Goal: Task Accomplishment & Management: Manage account settings

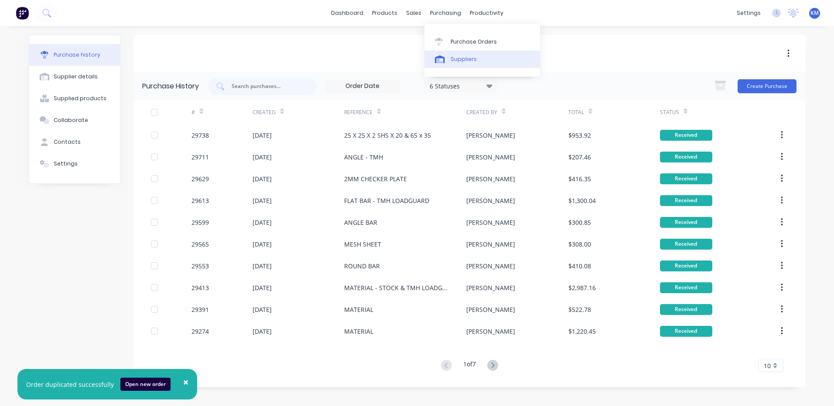
click at [448, 53] on link "Suppliers" at bounding box center [482, 59] width 116 height 17
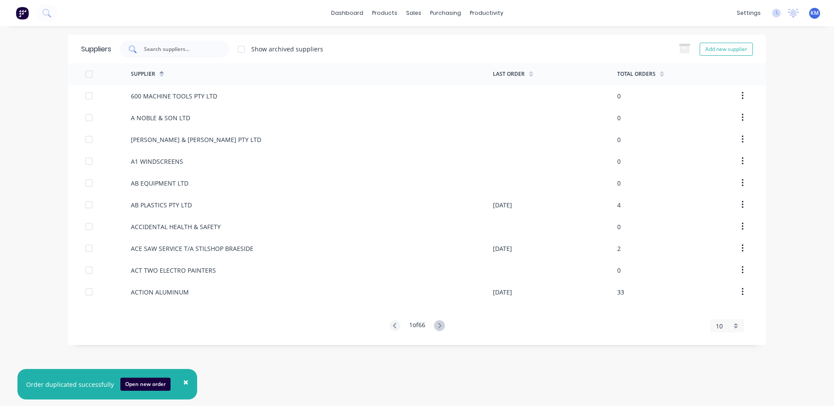
click at [171, 41] on div at bounding box center [174, 49] width 109 height 17
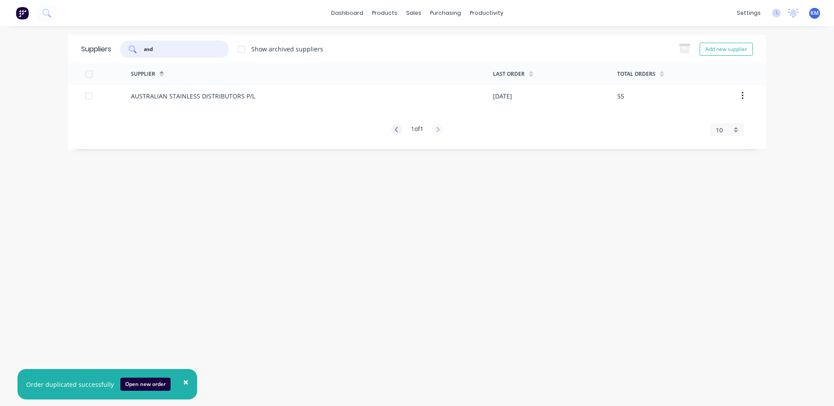
type input "asd"
click at [206, 95] on div "AUSTRALIAN STAINLESS DISTRIBUTORS P/L" at bounding box center [193, 96] width 124 height 9
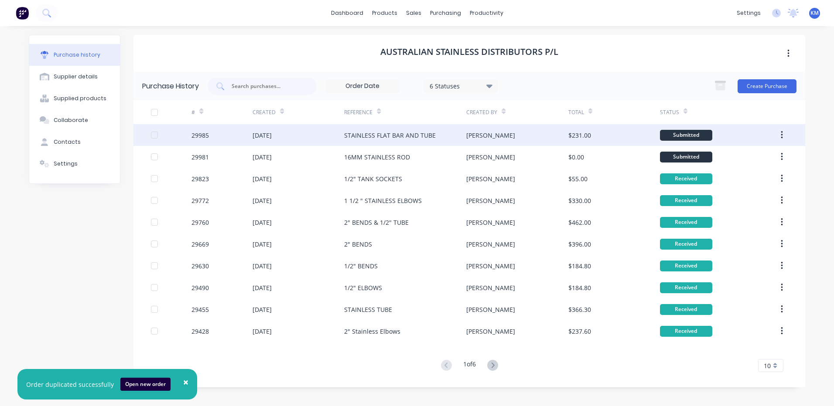
click at [409, 133] on div "STAINLESS FLAT BAR AND TUBE" at bounding box center [390, 135] width 92 height 9
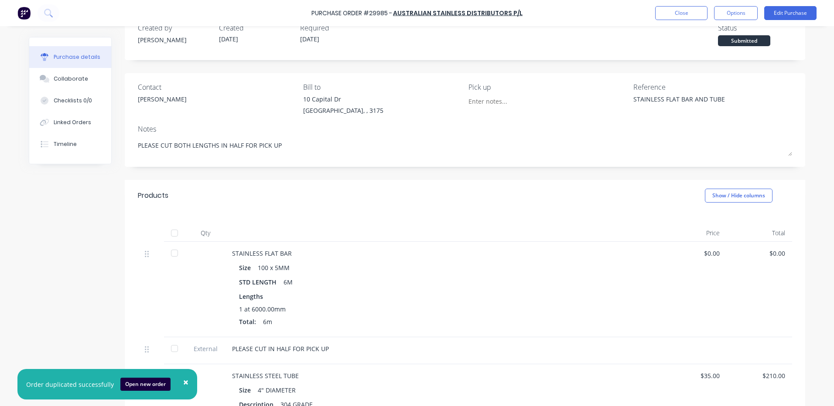
scroll to position [87, 0]
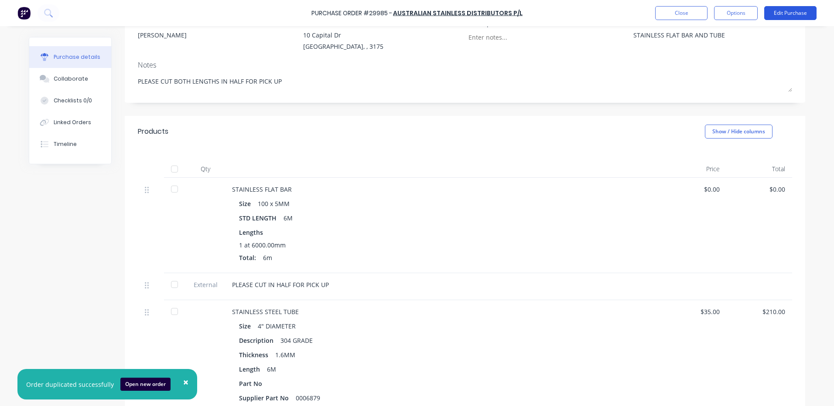
click at [799, 14] on button "Edit Purchase" at bounding box center [790, 13] width 52 height 14
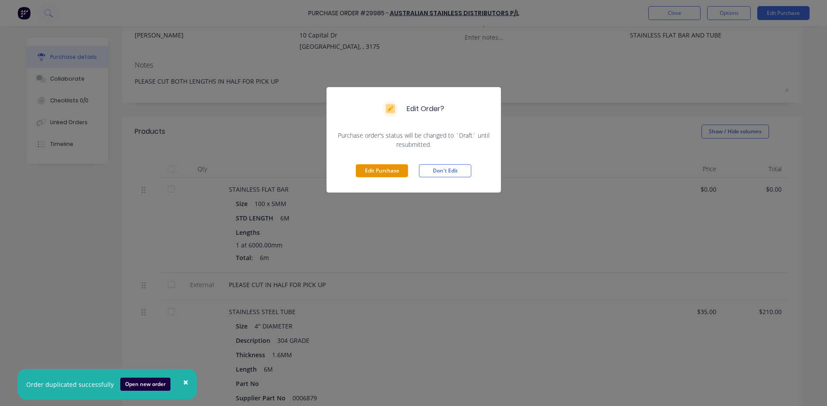
click at [381, 172] on button "Edit Purchase" at bounding box center [382, 170] width 52 height 13
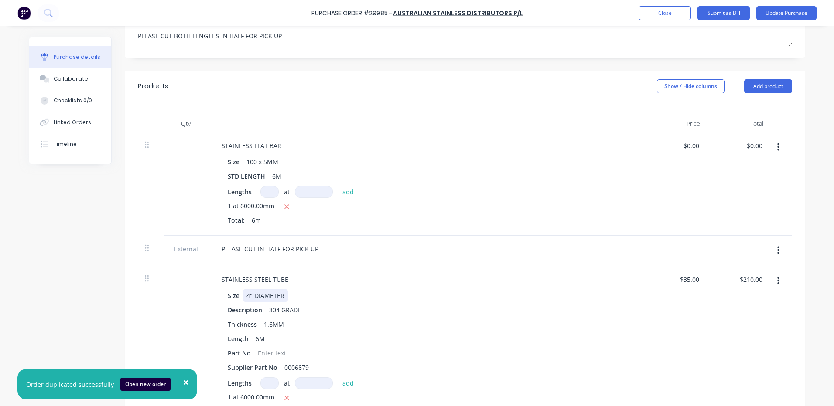
scroll to position [218, 0]
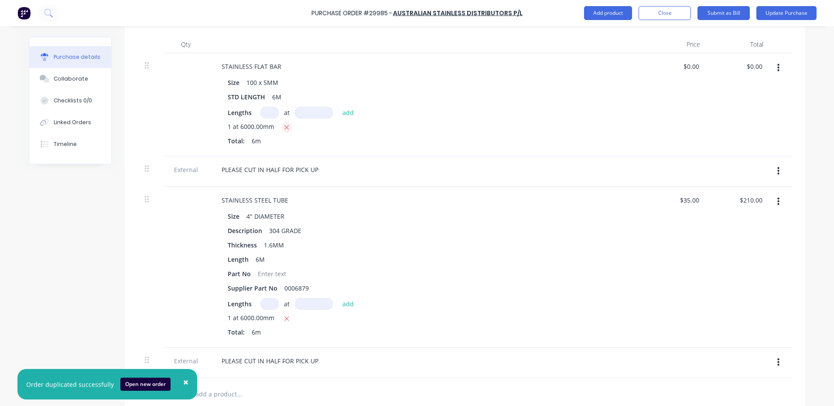
click at [281, 127] on button "button" at bounding box center [286, 127] width 11 height 11
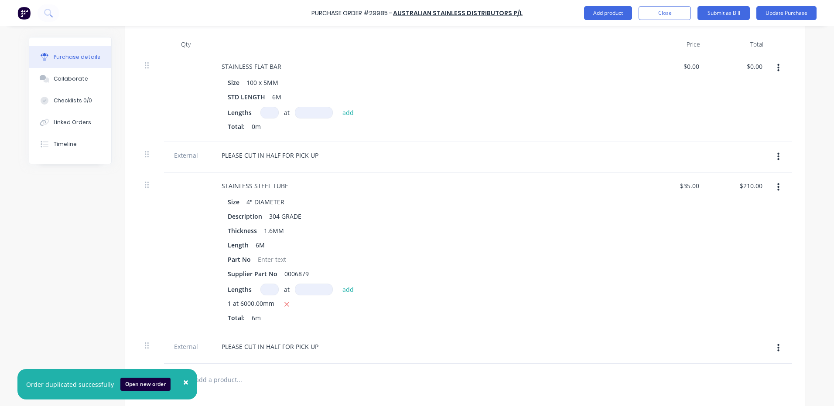
click at [267, 116] on input at bounding box center [269, 113] width 18 height 12
type textarea "x"
type input "4"
type textarea "x"
type input "4"
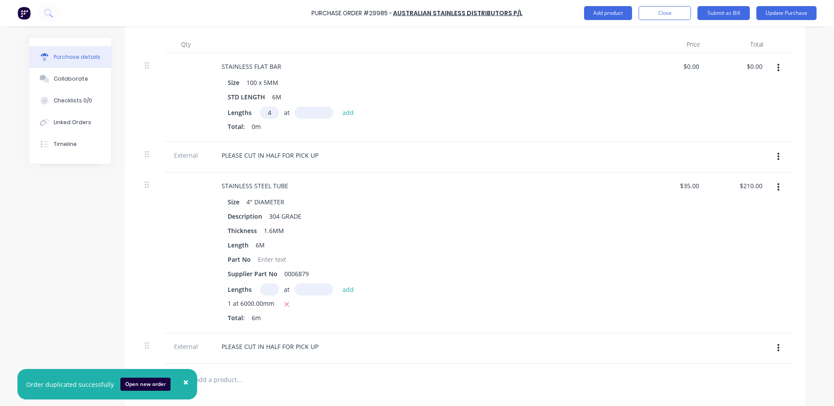
type textarea "x"
type input "1"
type textarea "x"
type input "10"
type textarea "x"
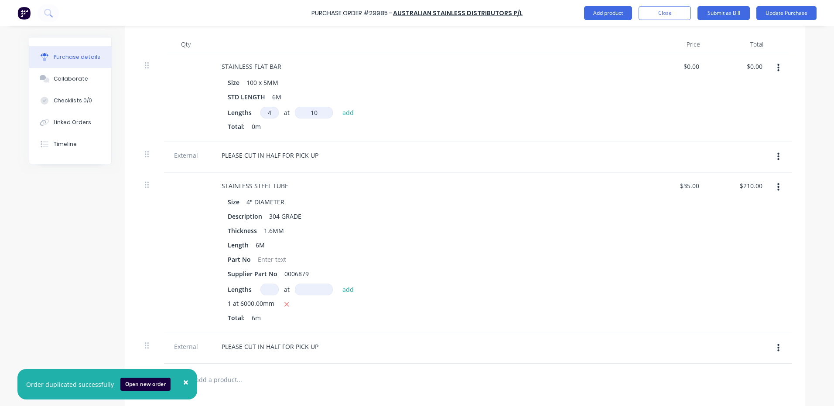
type input "100"
type textarea "x"
type input "1000"
type textarea "x"
type input "1000mm"
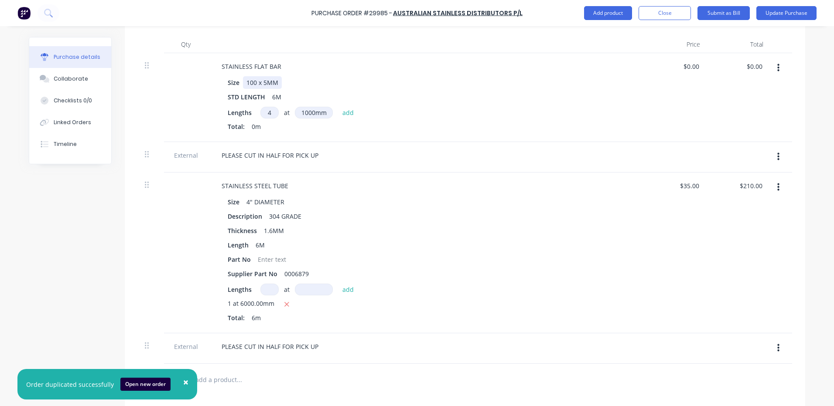
click at [324, 73] on div "STAINLESS FLAT BAR Size 100 x 5MM STD LENGTH 6M Lengths 4 4 at 1000mm 1000 add …" at bounding box center [426, 97] width 436 height 89
click at [270, 93] on div "6M" at bounding box center [277, 97] width 16 height 13
click at [270, 94] on div "6M" at bounding box center [277, 97] width 16 height 13
type textarea "x"
click at [270, 97] on div "6M" at bounding box center [277, 97] width 16 height 13
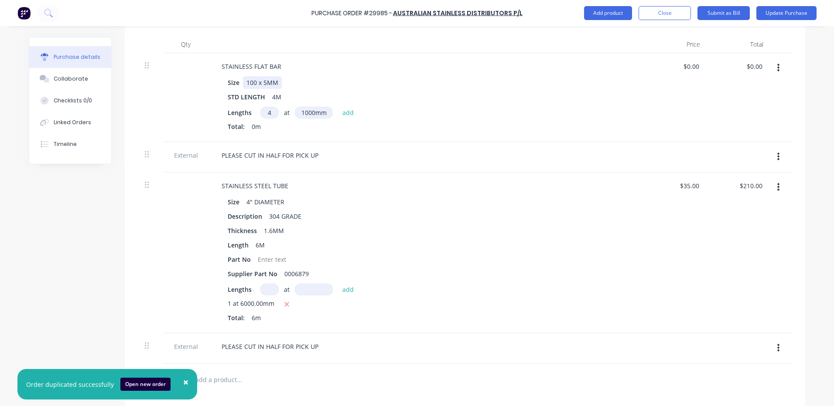
click at [388, 84] on div "Size 100 x 5MM" at bounding box center [423, 82] width 399 height 13
click at [345, 113] on button "add" at bounding box center [348, 112] width 20 height 10
type textarea "x"
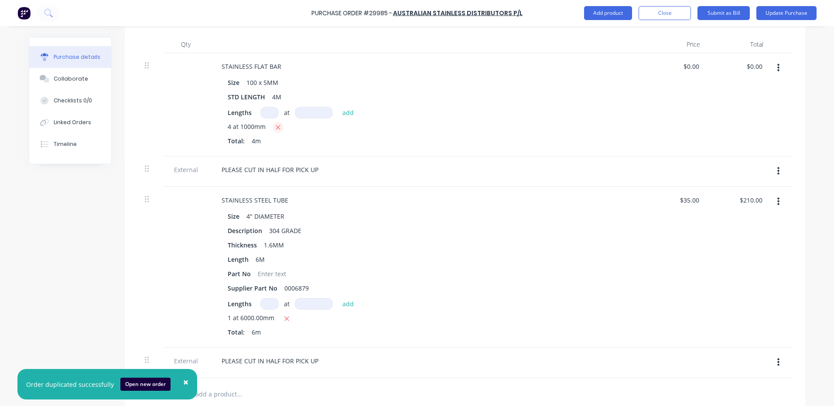
click at [275, 128] on icon "button" at bounding box center [278, 128] width 6 height 8
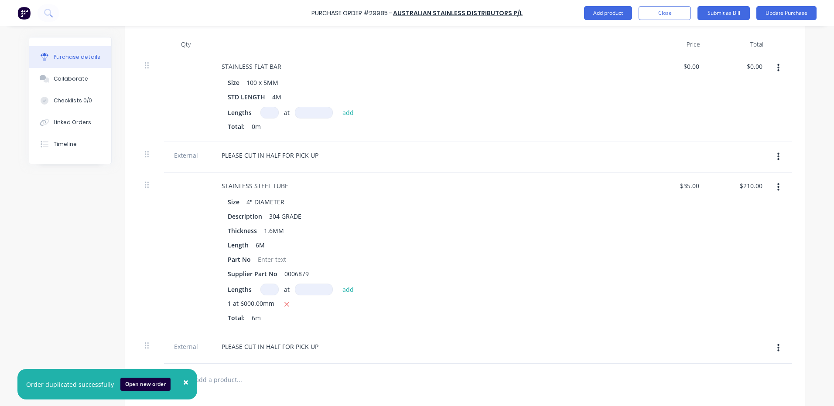
type textarea "x"
type input "1"
type textarea "x"
type input "4"
type textarea "x"
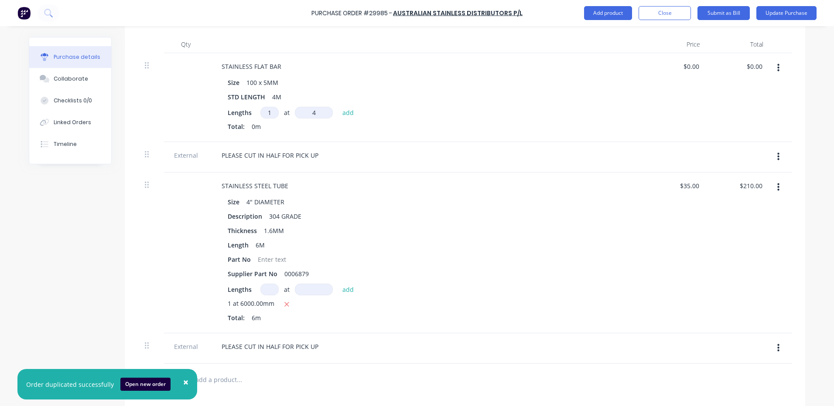
type input "40"
type textarea "x"
type input "400"
type textarea "x"
type input "4000"
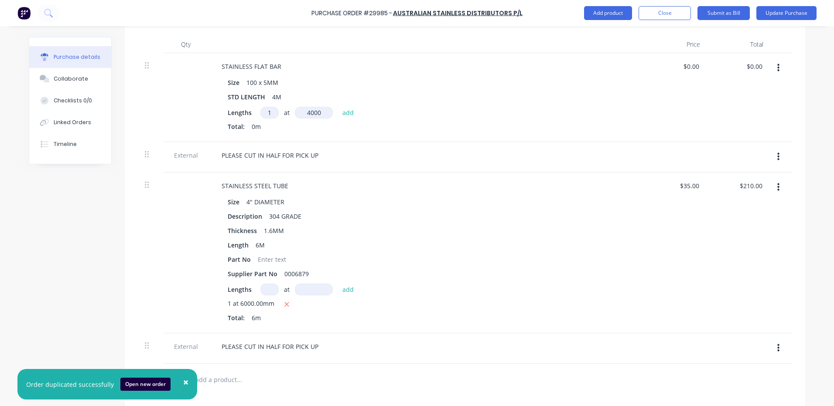
type textarea "x"
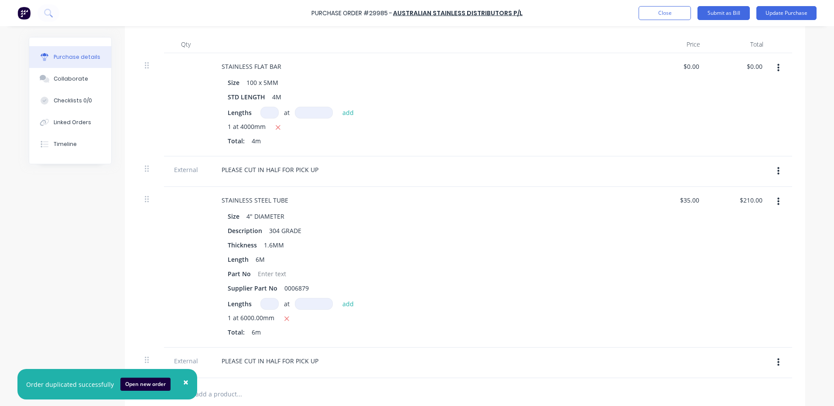
scroll to position [0, 0]
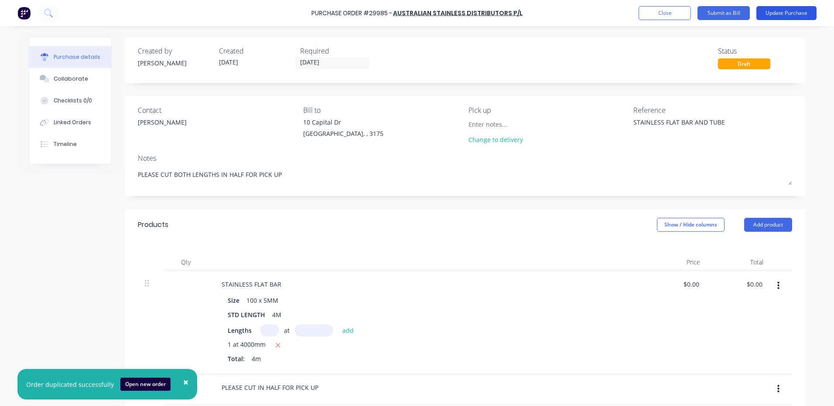
click at [781, 15] on button "Update Purchase" at bounding box center [786, 13] width 60 height 14
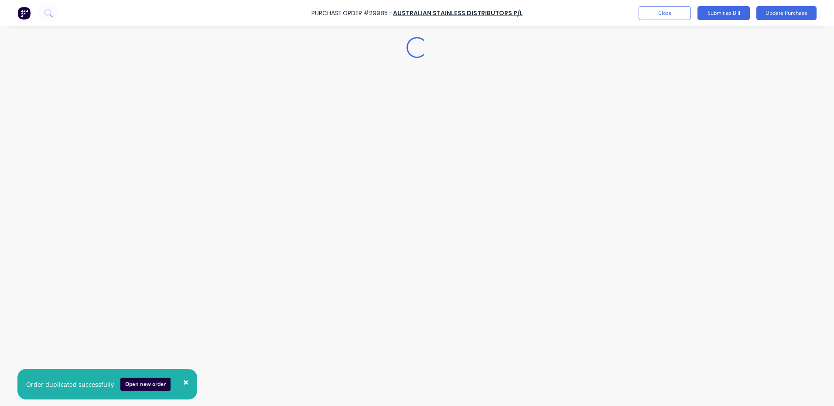
type textarea "x"
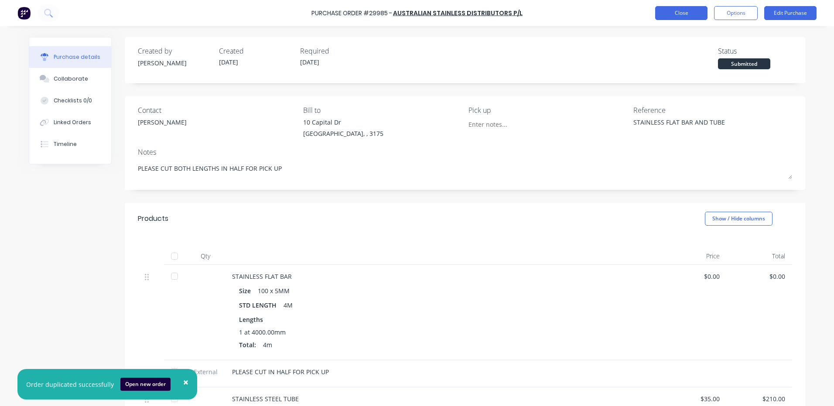
click at [664, 12] on button "Close" at bounding box center [681, 13] width 52 height 14
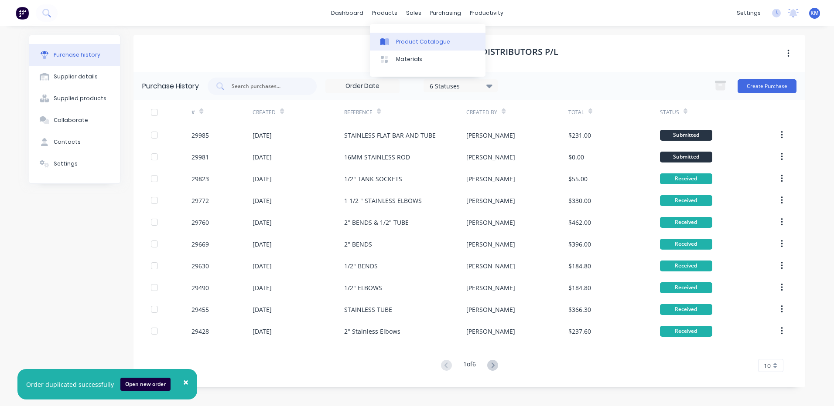
click at [398, 43] on div "Product Catalogue" at bounding box center [423, 42] width 54 height 8
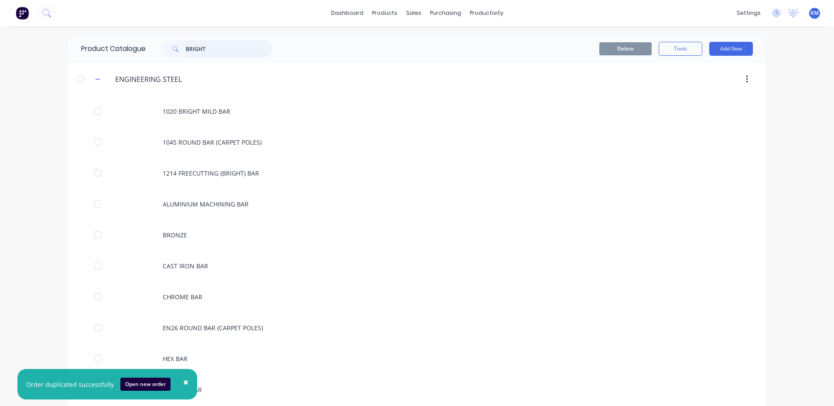
click at [232, 46] on input "BRIGHT" at bounding box center [229, 48] width 86 height 17
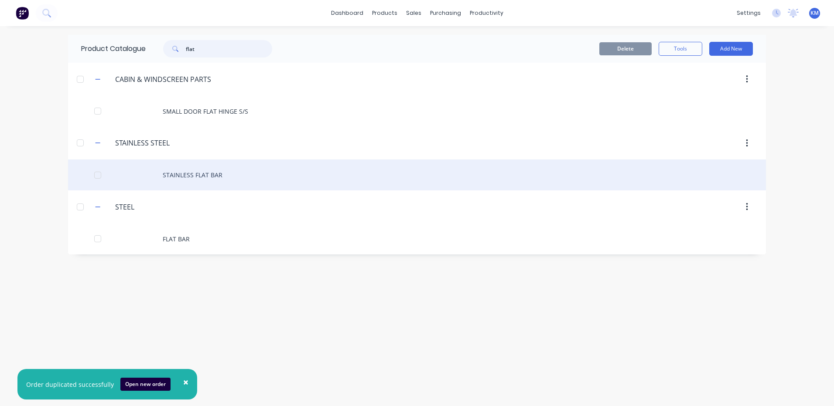
type input "flat"
click at [280, 181] on div "STAINLESS FLAT BAR" at bounding box center [417, 175] width 698 height 31
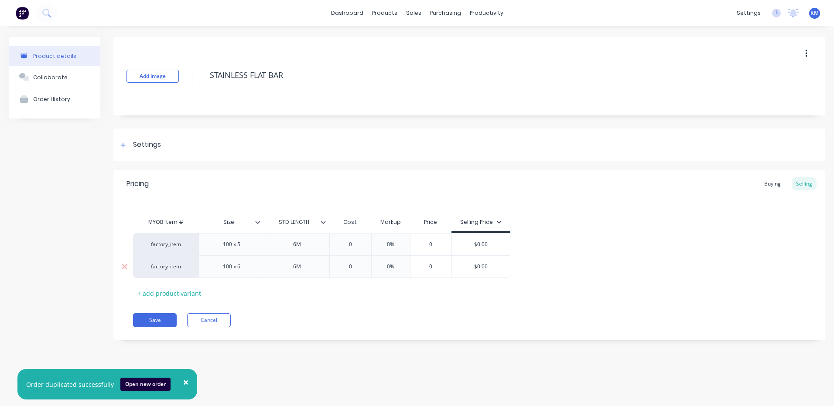
type textarea "x"
click at [303, 246] on div "6M" at bounding box center [297, 244] width 44 height 11
click at [293, 248] on div "6M" at bounding box center [297, 244] width 44 height 11
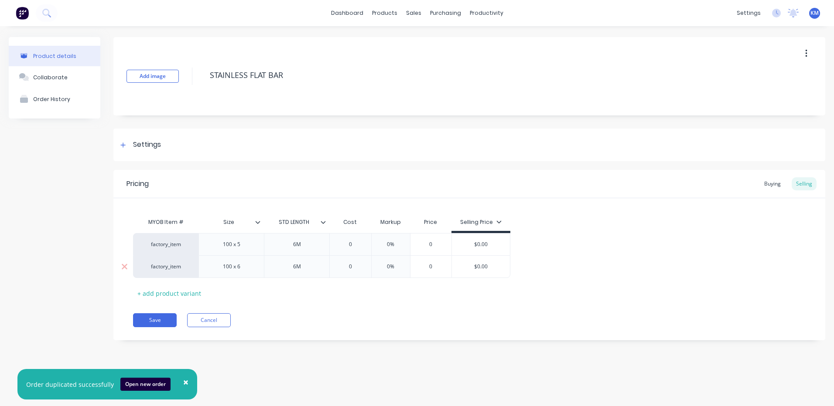
type textarea "x"
click at [294, 271] on div "6M" at bounding box center [297, 266] width 44 height 11
click at [169, 323] on button "Save" at bounding box center [155, 320] width 44 height 14
type textarea "x"
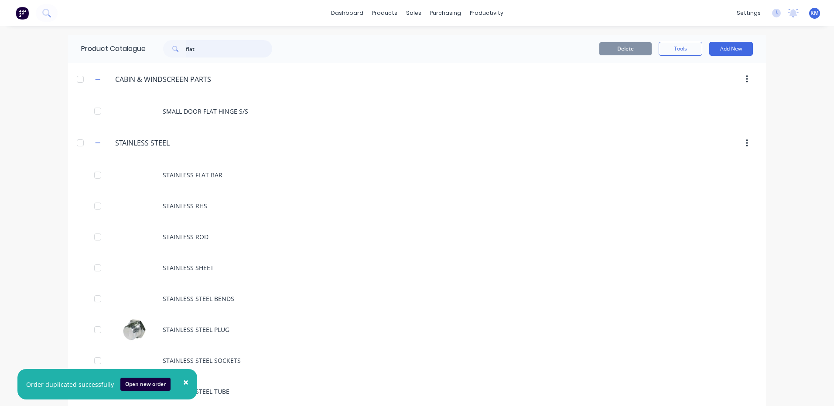
click at [218, 56] on input "flat" at bounding box center [229, 48] width 86 height 17
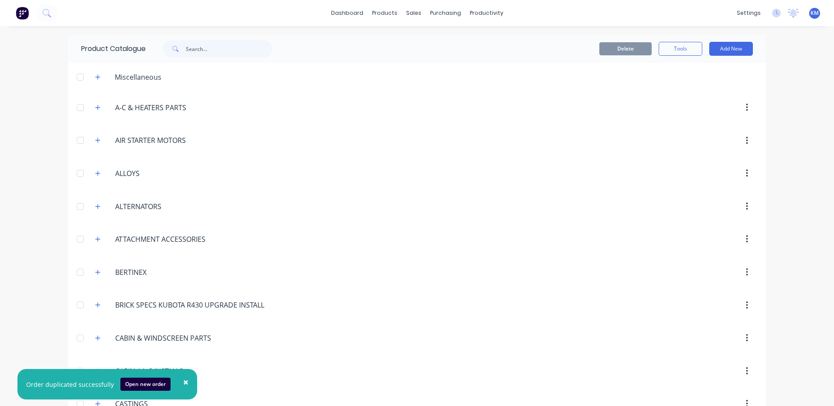
click at [183, 382] on span "×" at bounding box center [185, 382] width 5 height 12
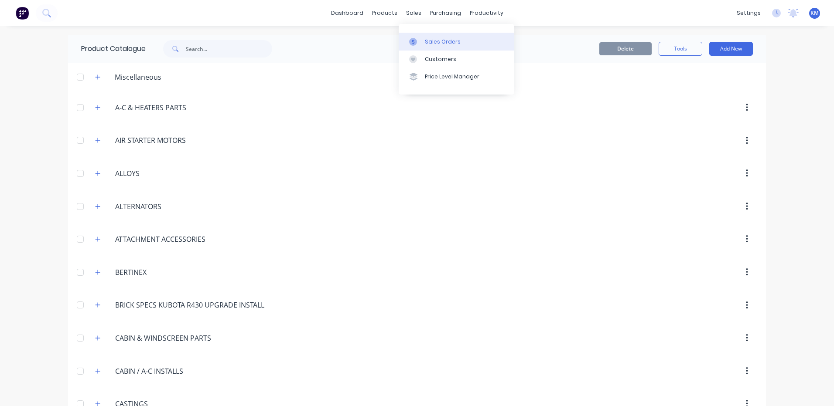
click at [416, 41] on icon at bounding box center [413, 42] width 8 height 8
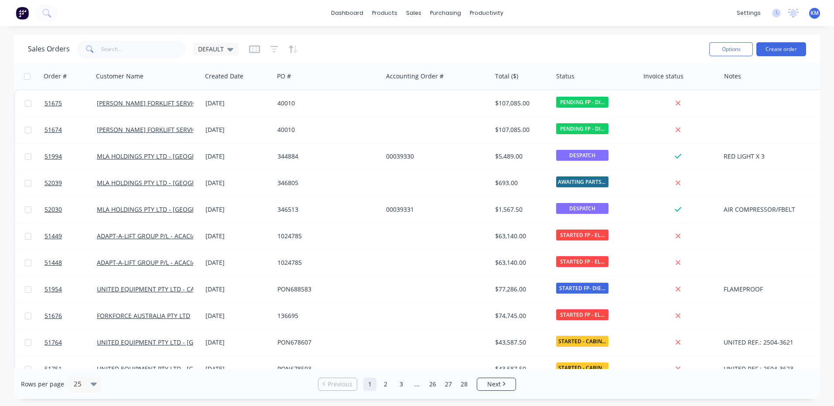
click at [322, 57] on div "Sales Orders DEFAULT" at bounding box center [365, 48] width 674 height 21
click at [334, 50] on div "Sales Orders DEFAULT" at bounding box center [365, 48] width 674 height 21
click at [472, 62] on div "Suppliers" at bounding box center [463, 59] width 26 height 8
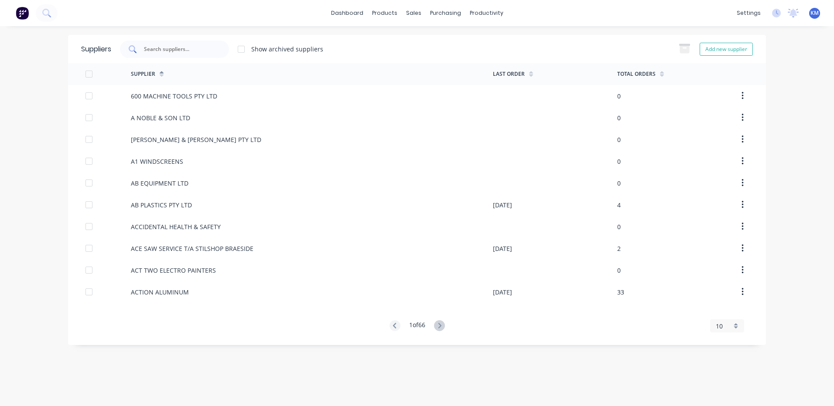
click at [186, 44] on div at bounding box center [174, 49] width 109 height 17
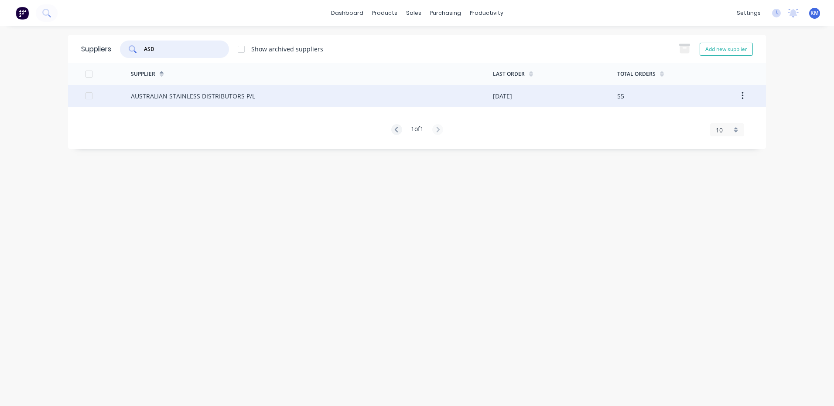
type input "ASD"
click at [226, 94] on div "AUSTRALIAN STAINLESS DISTRIBUTORS P/L" at bounding box center [193, 96] width 124 height 9
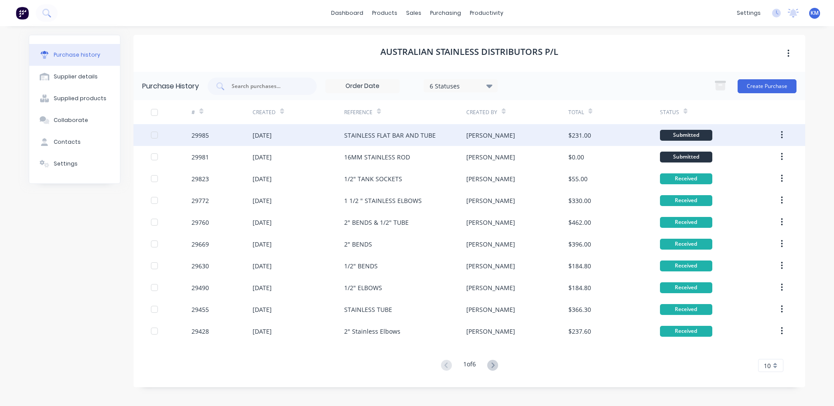
click at [486, 145] on div "[PERSON_NAME]" at bounding box center [517, 135] width 102 height 22
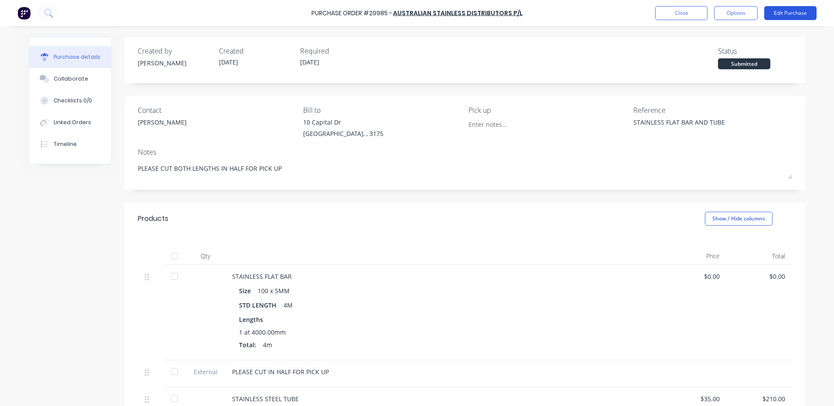
click at [781, 9] on button "Edit Purchase" at bounding box center [790, 13] width 52 height 14
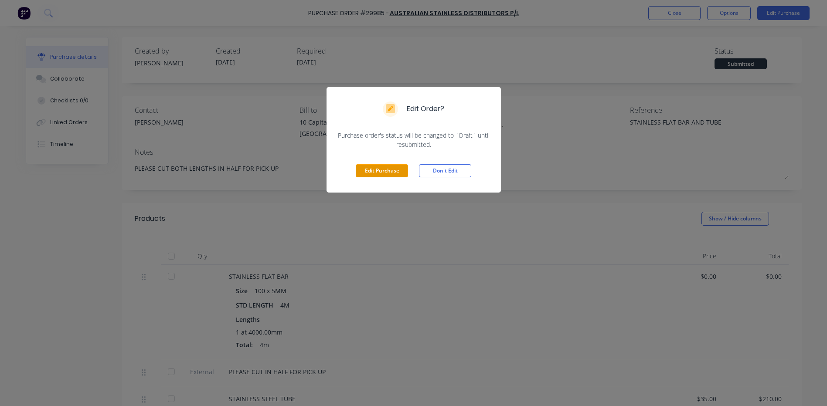
click at [394, 174] on button "Edit Purchase" at bounding box center [382, 170] width 52 height 13
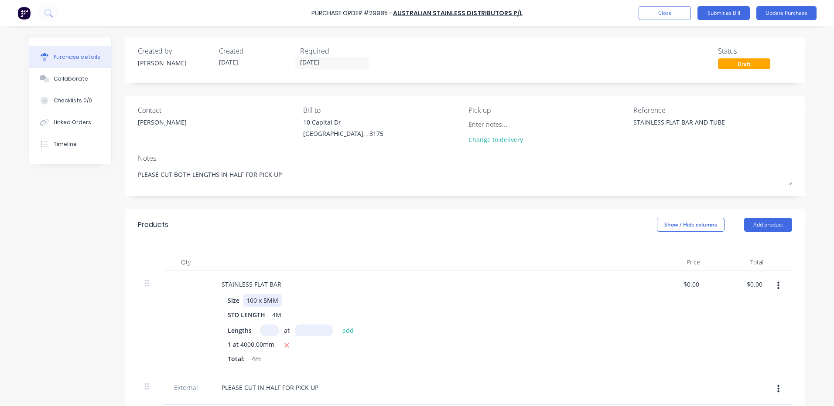
type textarea "x"
click at [262, 297] on div "100 x 5MM" at bounding box center [262, 300] width 39 height 13
click at [331, 238] on div "Products Show / Hide columns Add product" at bounding box center [465, 224] width 680 height 31
click at [785, 10] on button "Update Purchase" at bounding box center [786, 13] width 60 height 14
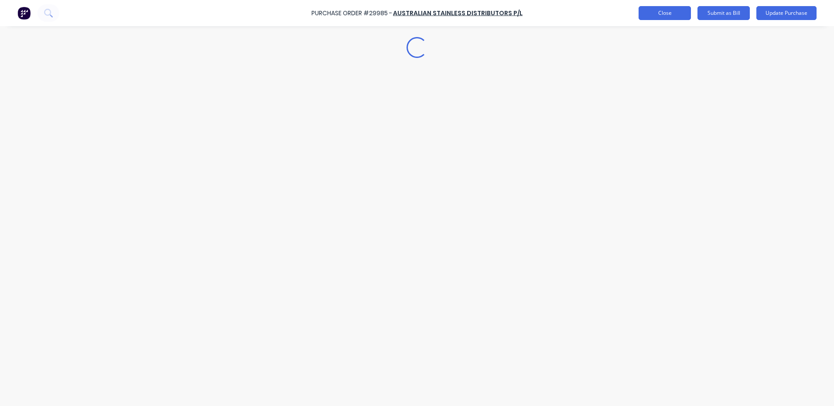
type textarea "x"
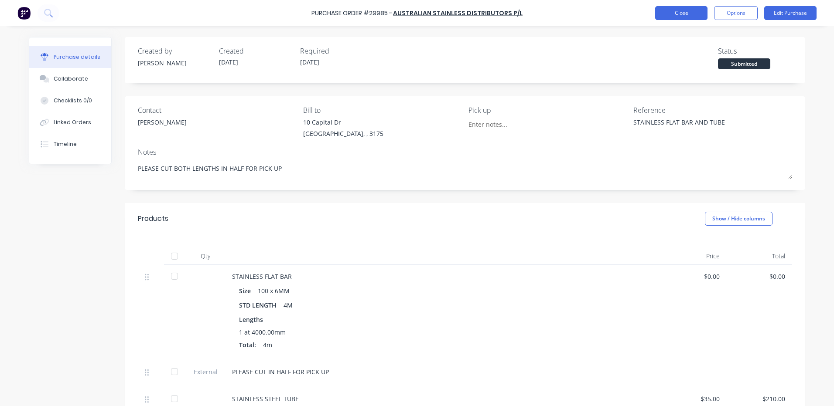
click at [684, 10] on button "Close" at bounding box center [681, 13] width 52 height 14
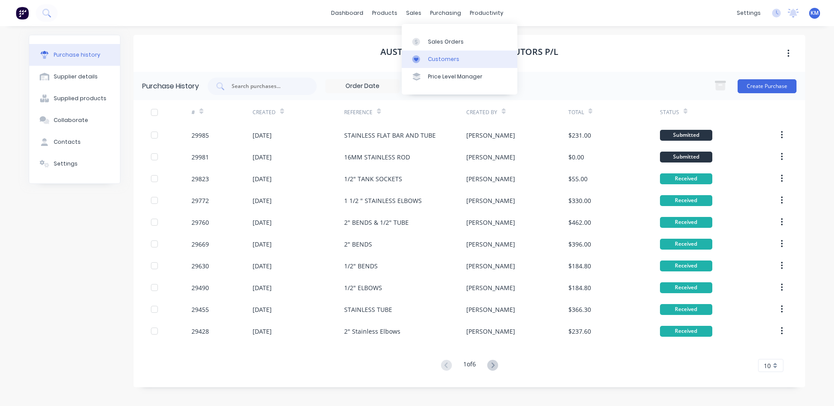
click at [430, 62] on div "Customers" at bounding box center [443, 59] width 31 height 8
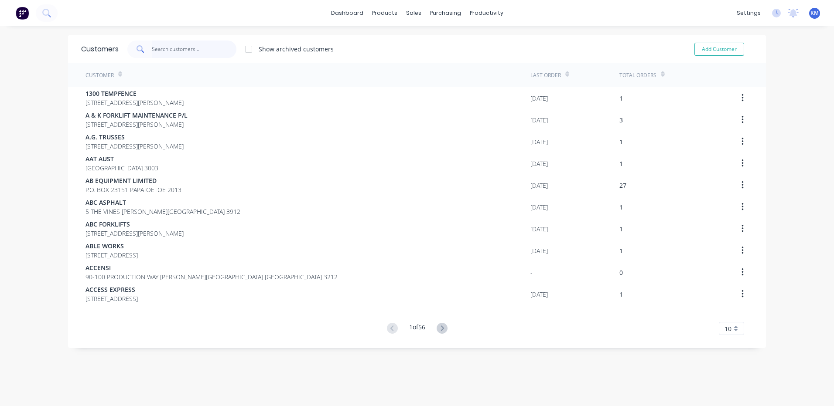
click at [205, 48] on input "text" at bounding box center [194, 49] width 85 height 17
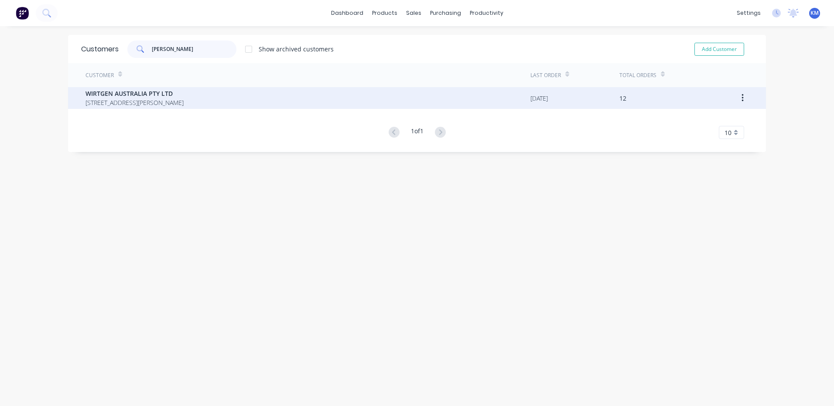
type input "[PERSON_NAME]"
click at [277, 90] on div "WIRTGEN AUSTRALIA PTY LTD [STREET_ADDRESS][PERSON_NAME]" at bounding box center [307, 98] width 445 height 22
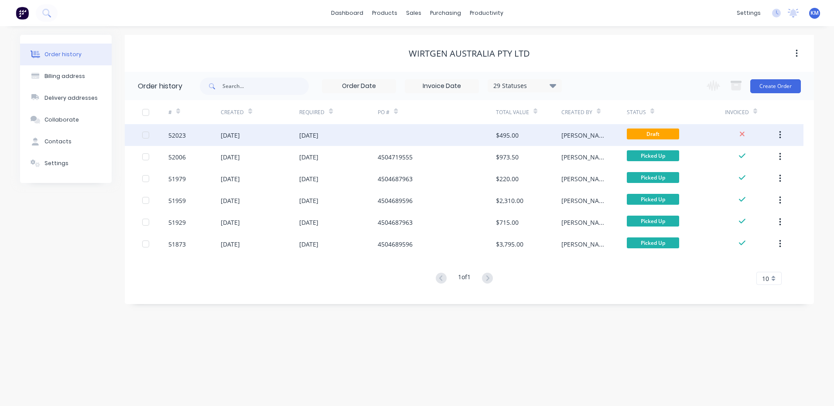
click at [412, 138] on div at bounding box center [437, 135] width 118 height 22
